Goal: Information Seeking & Learning: Understand process/instructions

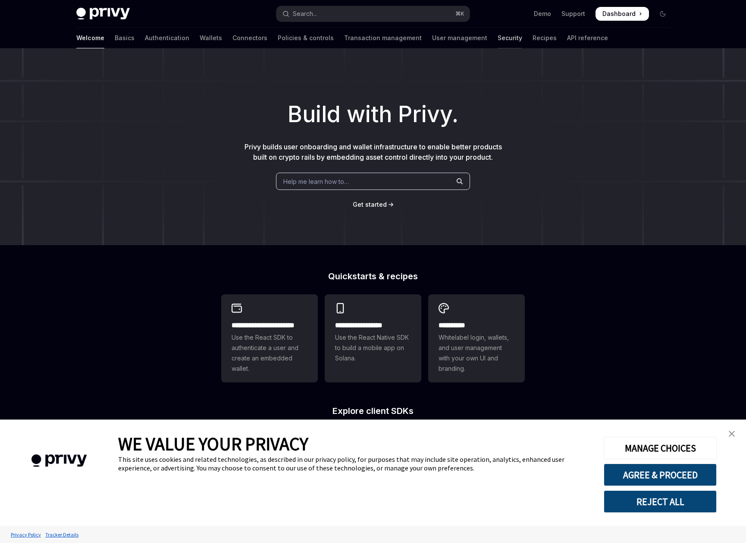
click at [498, 39] on link "Security" at bounding box center [510, 38] width 25 height 21
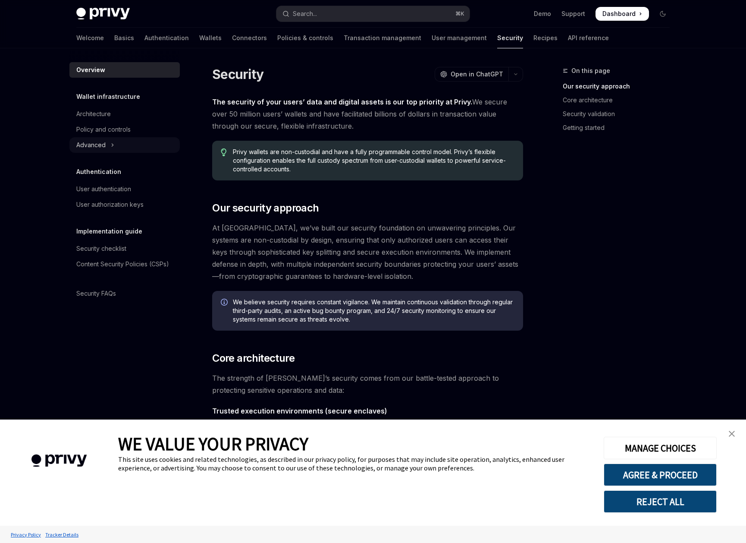
click at [106, 150] on button "Advanced" at bounding box center [124, 145] width 110 height 16
type textarea "*"
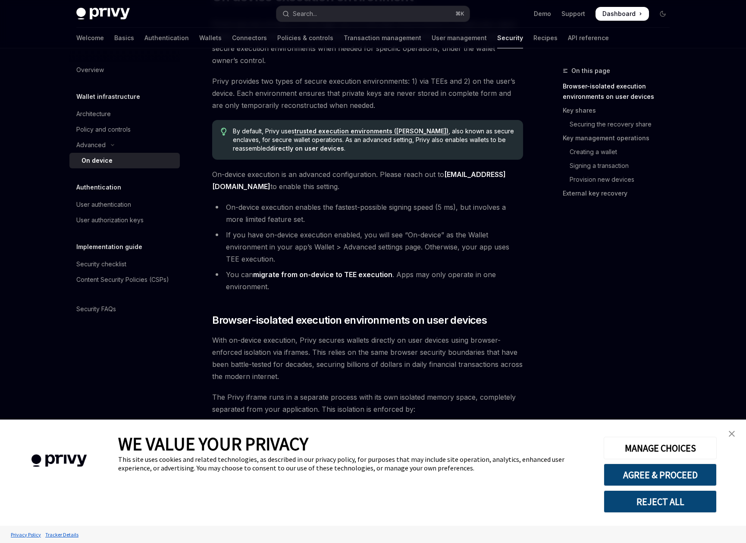
scroll to position [97, 0]
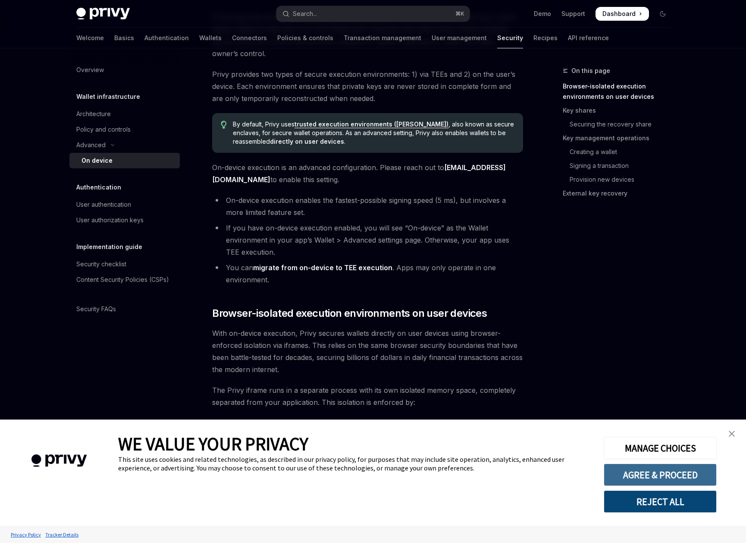
click at [688, 476] on button "AGREE & PROCEED" at bounding box center [660, 474] width 113 height 22
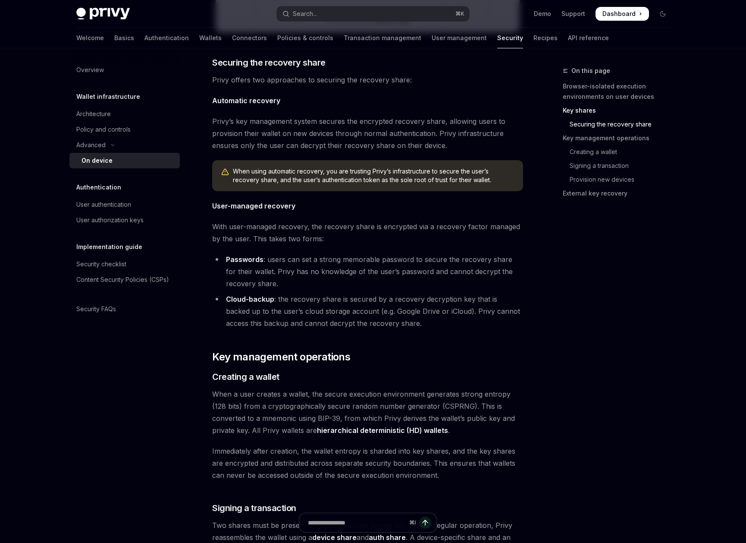
scroll to position [1080, 0]
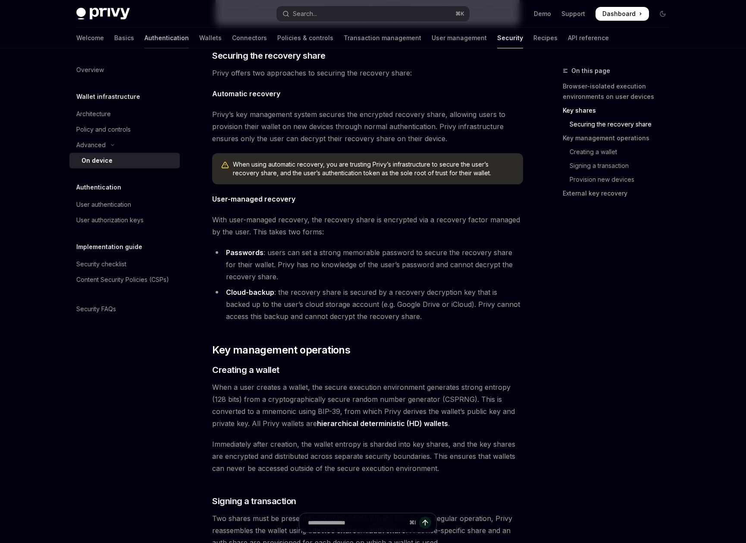
click at [145, 37] on link "Authentication" at bounding box center [167, 38] width 44 height 21
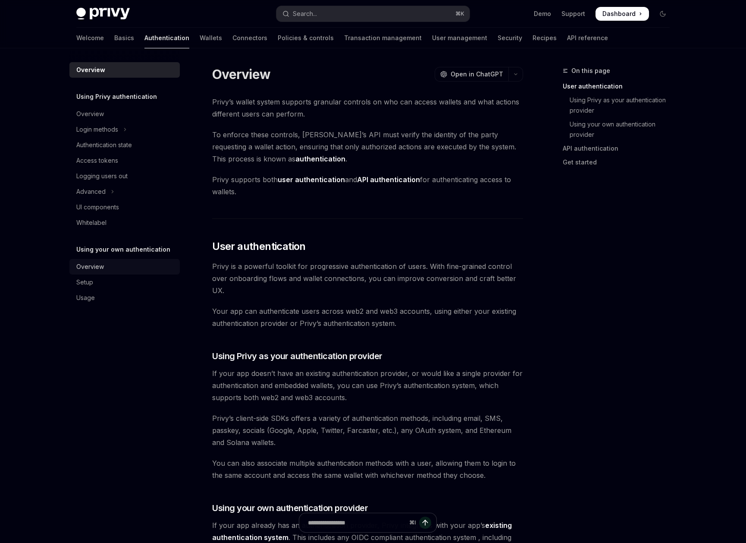
click at [105, 264] on div "Overview" at bounding box center [125, 266] width 98 height 10
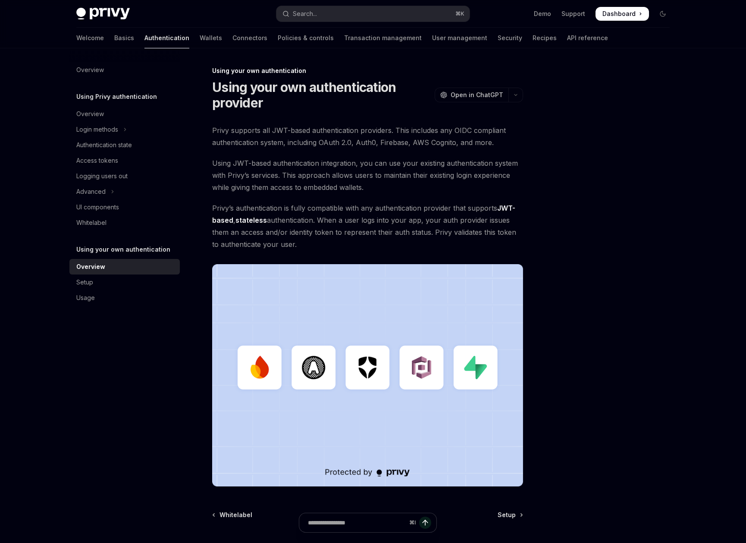
click at [283, 156] on div "Privy supports all JWT-based authentication providers. This includes any OIDC c…" at bounding box center [367, 305] width 311 height 362
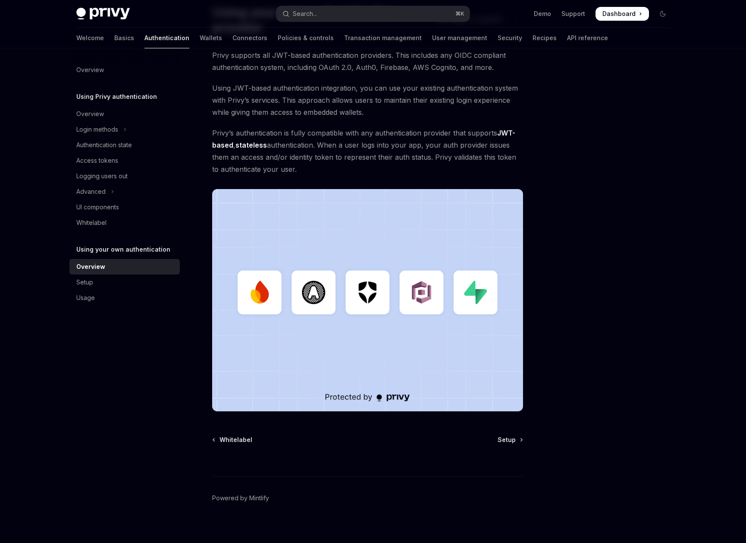
scroll to position [83, 0]
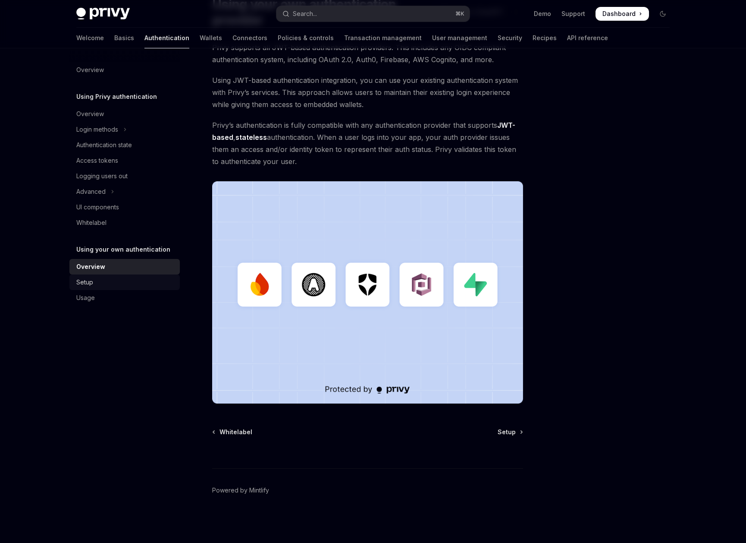
click at [95, 280] on div "Setup" at bounding box center [125, 282] width 98 height 10
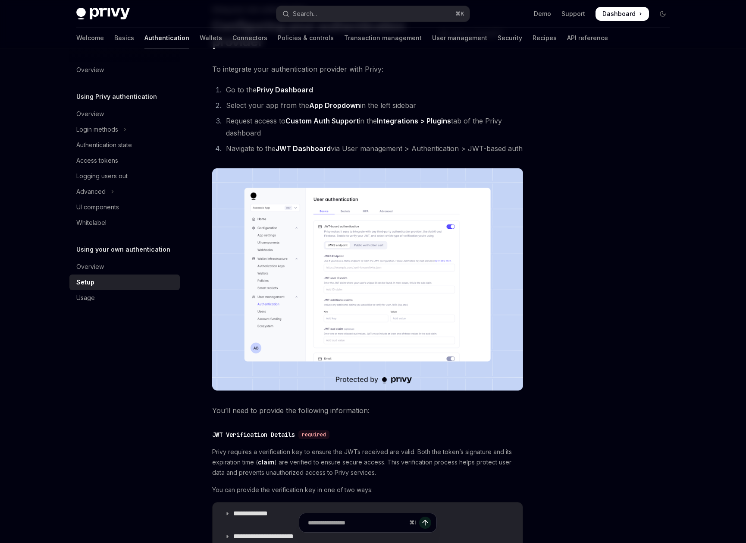
scroll to position [62, 0]
click at [345, 270] on img at bounding box center [367, 279] width 311 height 222
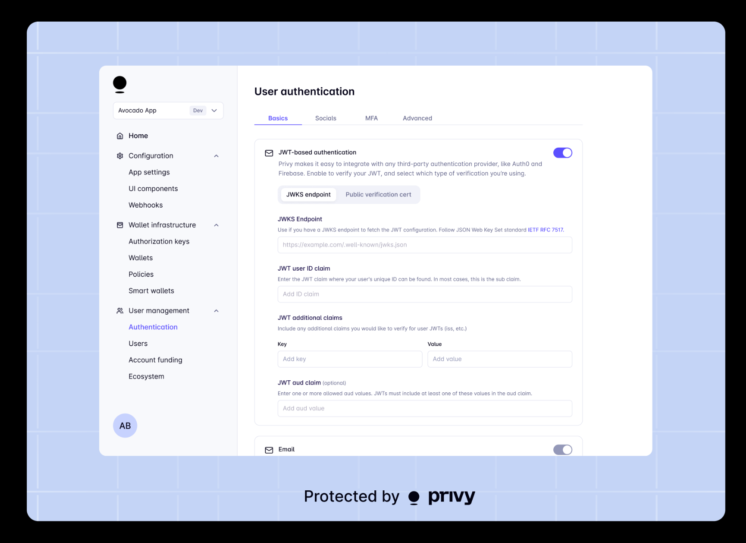
click at [370, 239] on img at bounding box center [376, 272] width 699 height 500
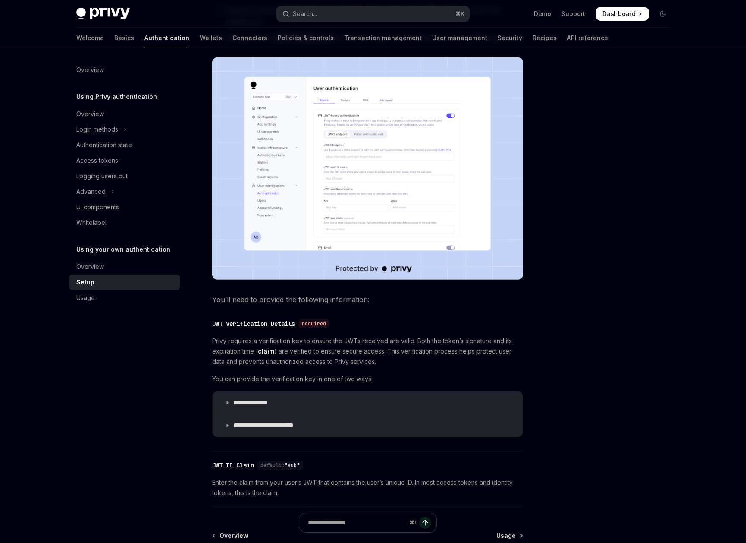
scroll to position [176, 0]
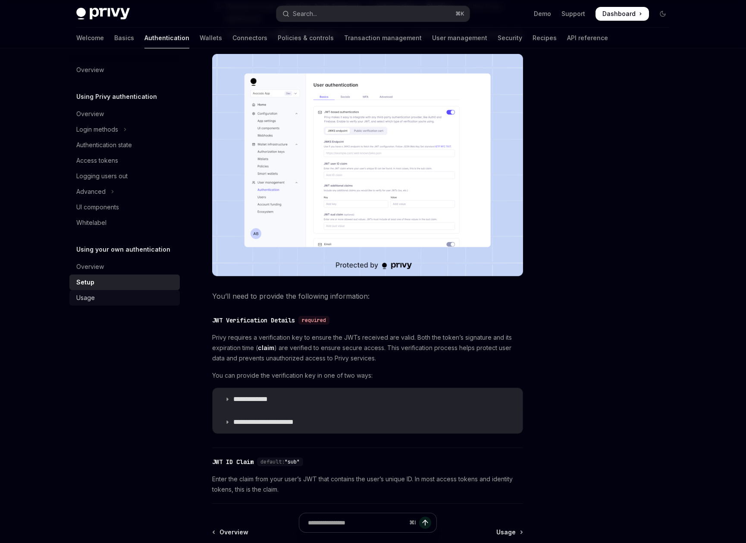
click at [95, 298] on div "Usage" at bounding box center [125, 297] width 98 height 10
type textarea "*"
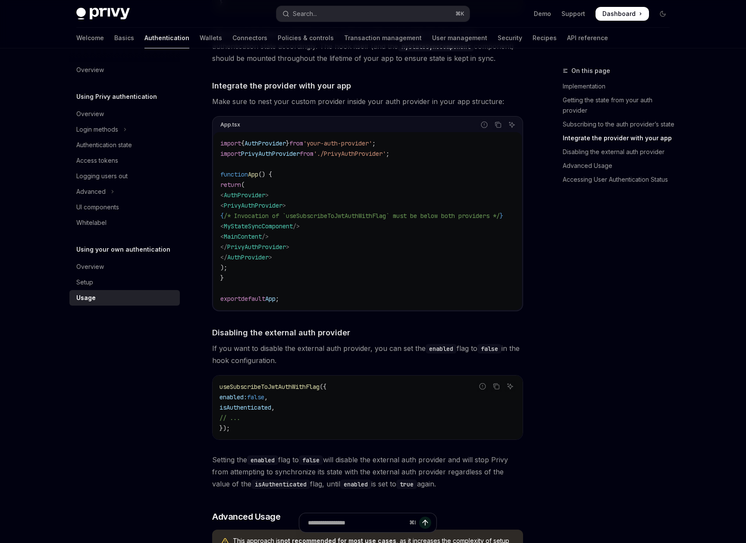
scroll to position [635, 0]
